Goal: Check status

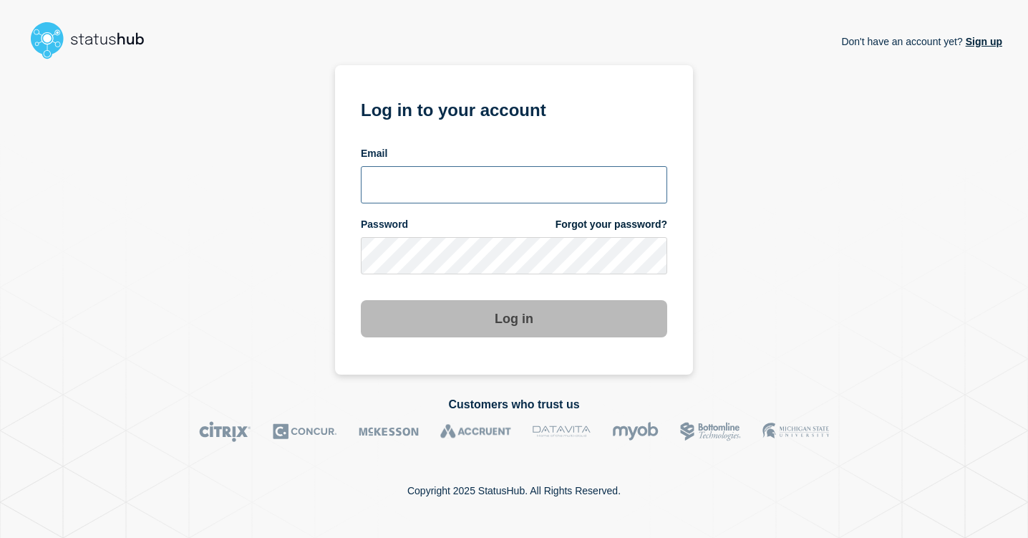
type input "[EMAIL_ADDRESS][PERSON_NAME][DOMAIN_NAME]"
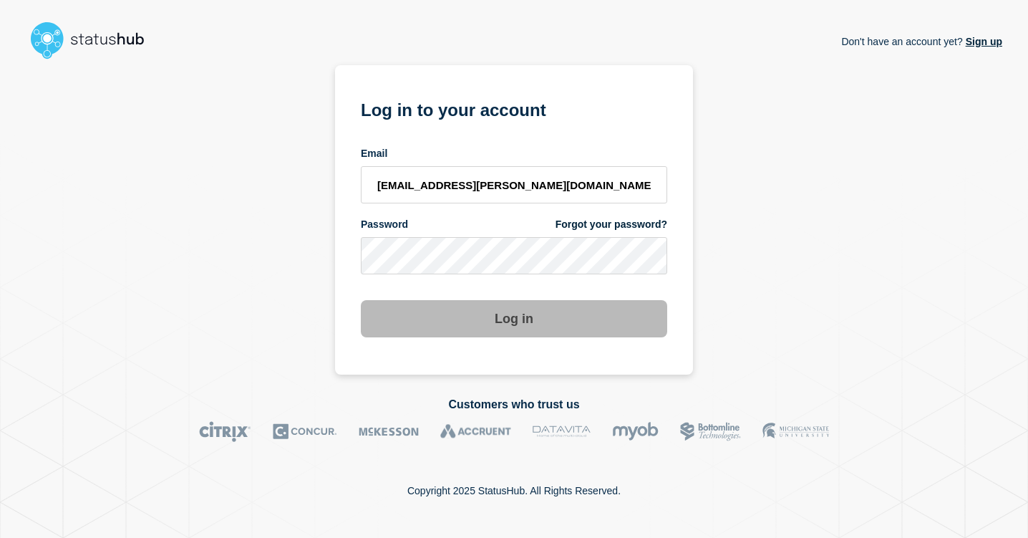
click at [527, 329] on button "Log in" at bounding box center [514, 318] width 307 height 37
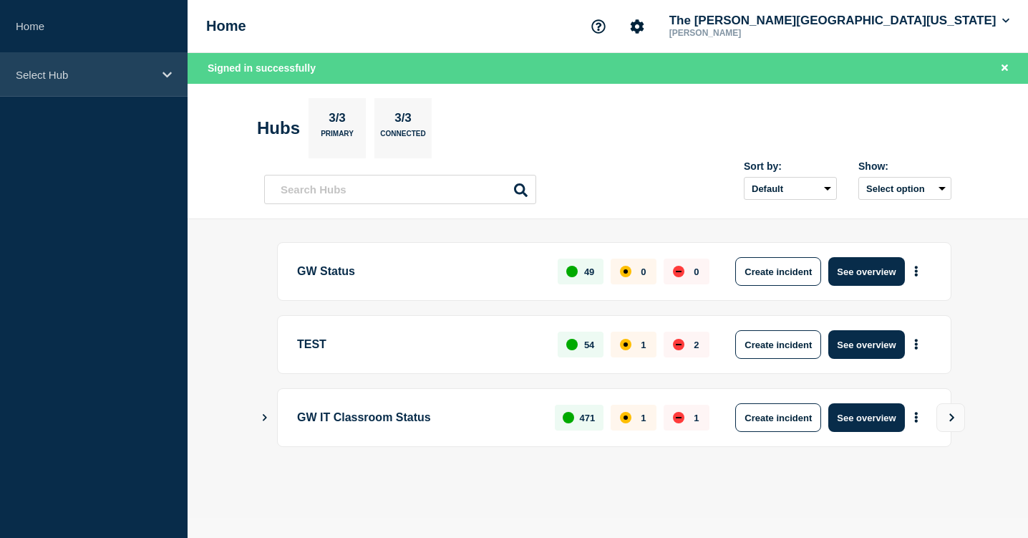
click at [109, 72] on p "Select Hub" at bounding box center [84, 75] width 137 height 12
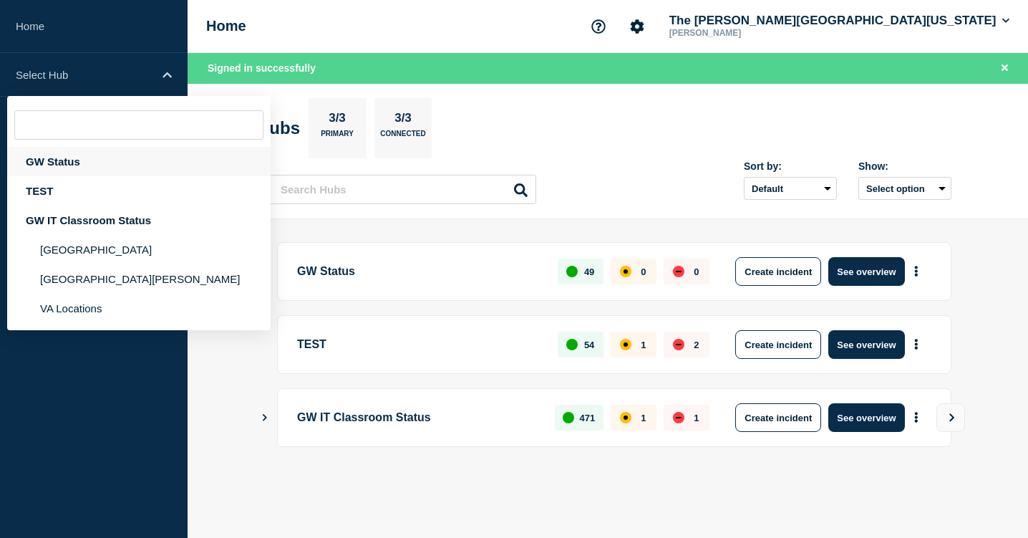
click at [99, 173] on div "GW Status" at bounding box center [139, 161] width 264 height 29
